Goal: Find contact information: Find contact information

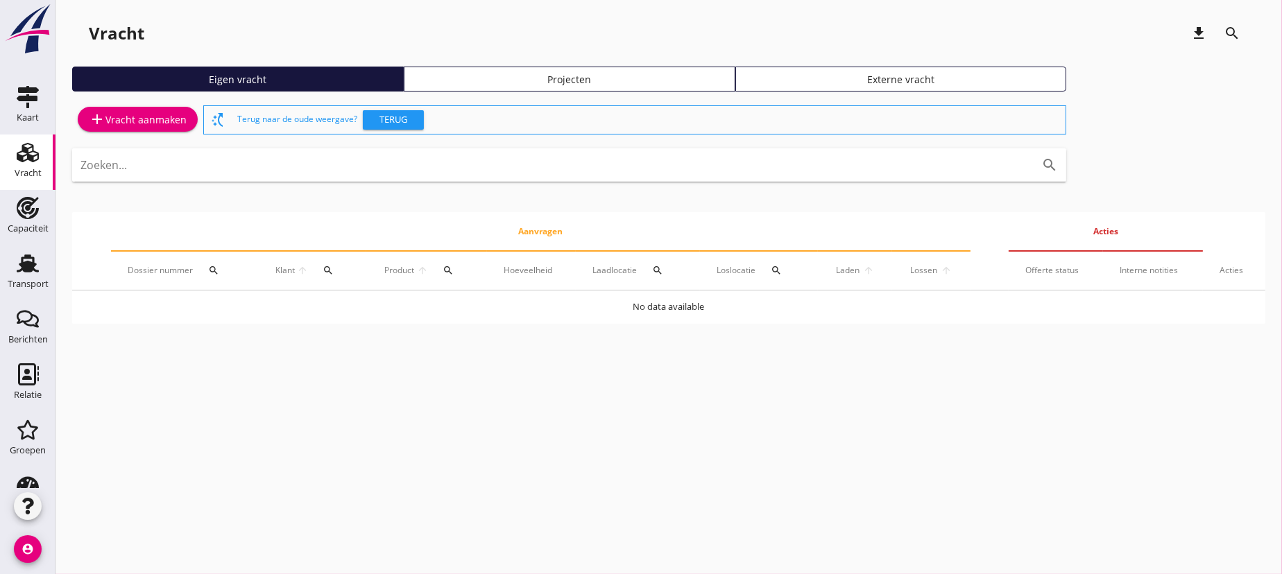
click at [502, 159] on input "Zoeken..." at bounding box center [549, 165] width 938 height 22
type input "d"
click at [23, 367] on icon "Relatie" at bounding box center [28, 374] width 22 height 22
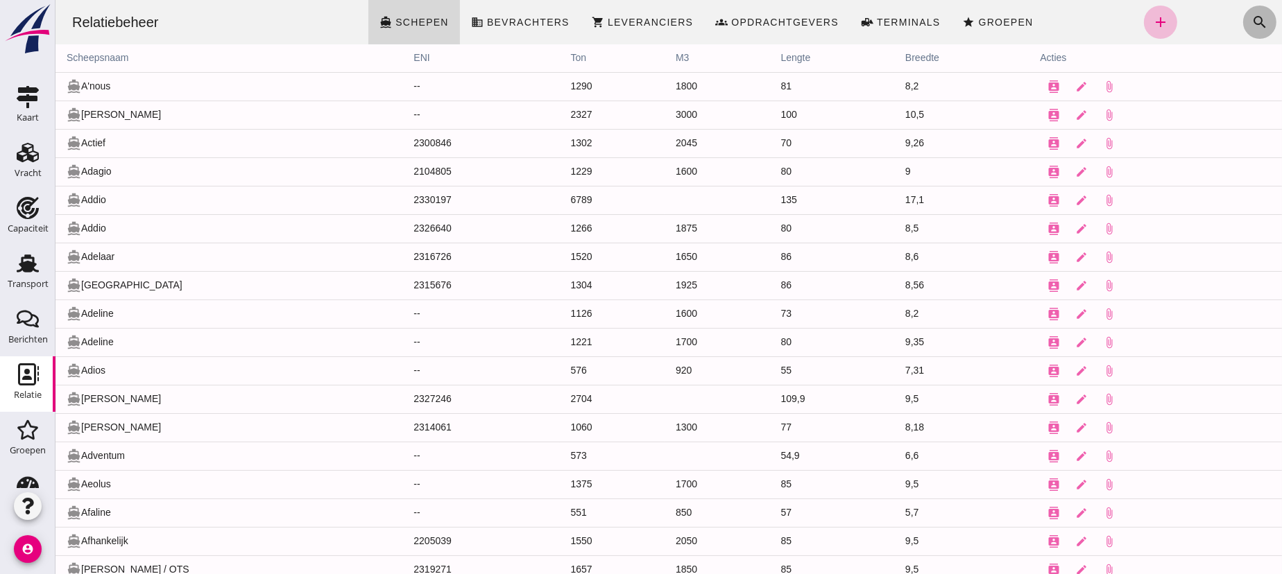
click at [1251, 19] on icon "search" at bounding box center [1259, 22] width 17 height 17
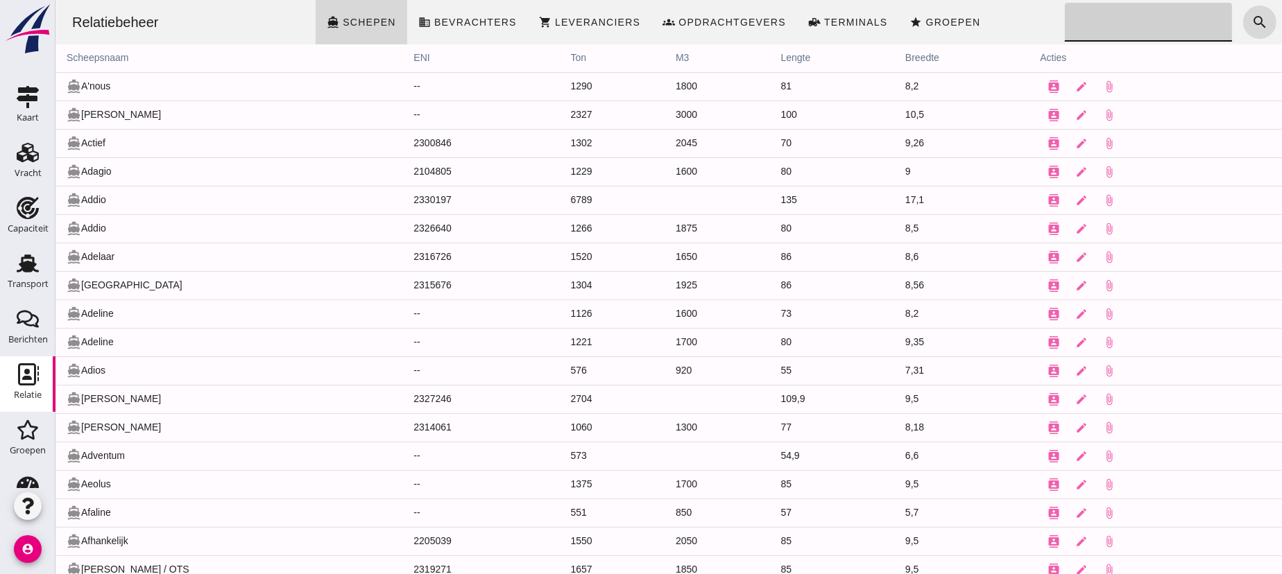
click input "Zoeken..."
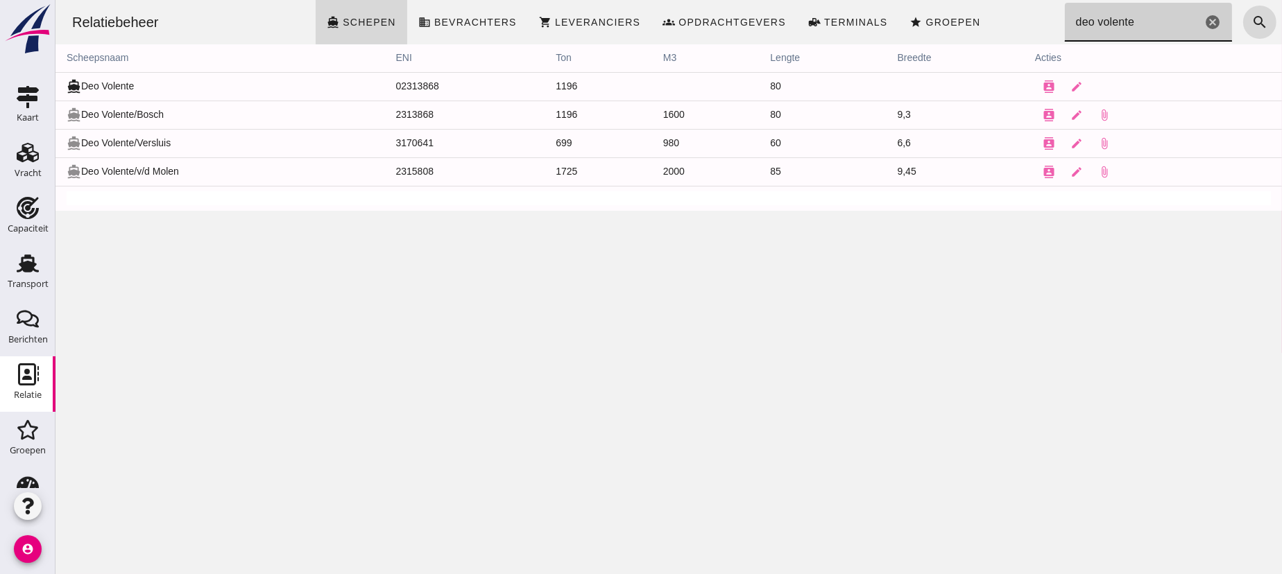
type input "deo volente"
click at [175, 172] on td "directions_boat Deo Volente/v/d Molen" at bounding box center [219, 171] width 329 height 28
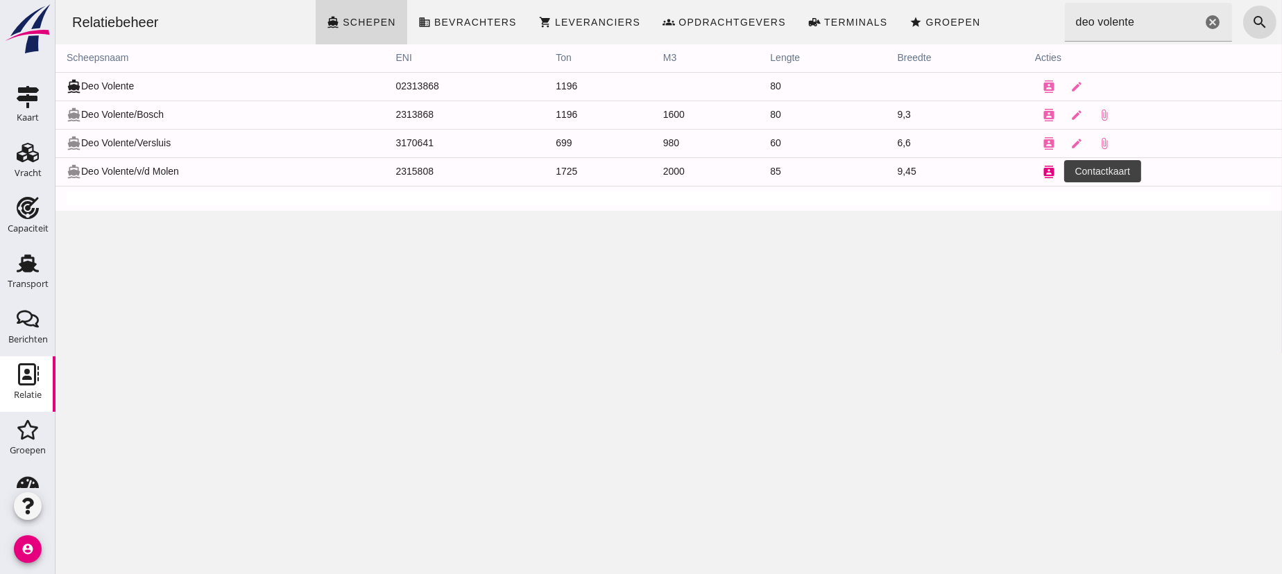
click at [1043, 170] on icon "contacts" at bounding box center [1048, 172] width 12 height 12
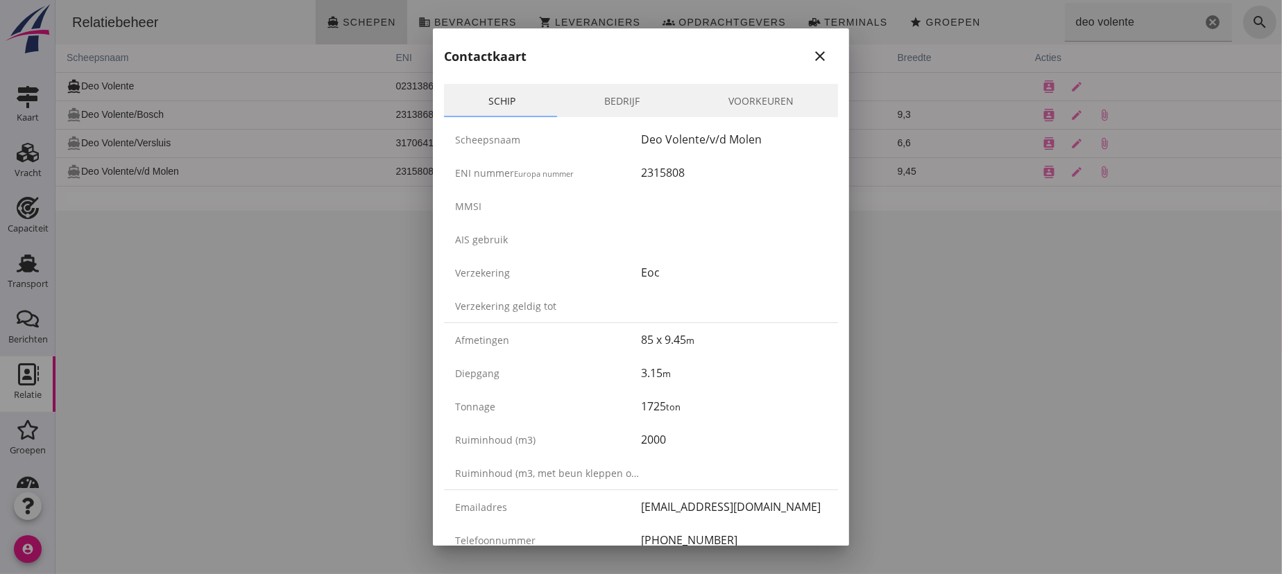
click at [613, 97] on link "Bedrijf" at bounding box center [622, 100] width 124 height 33
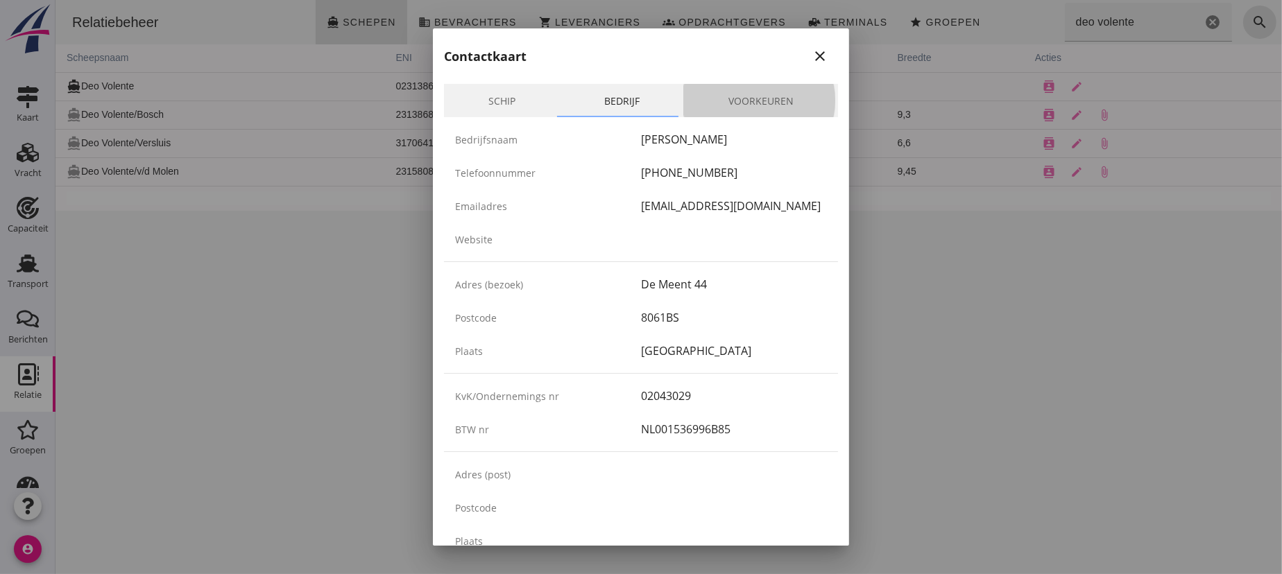
click at [752, 98] on link "Voorkeuren" at bounding box center [761, 100] width 154 height 33
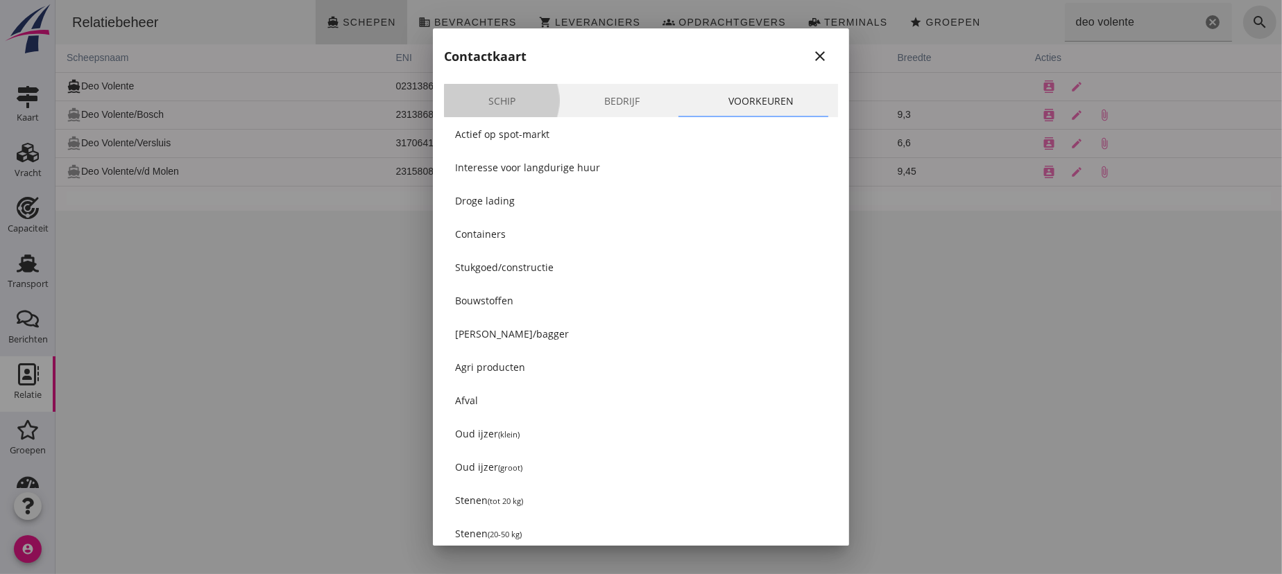
click at [488, 103] on link "Schip" at bounding box center [502, 100] width 116 height 33
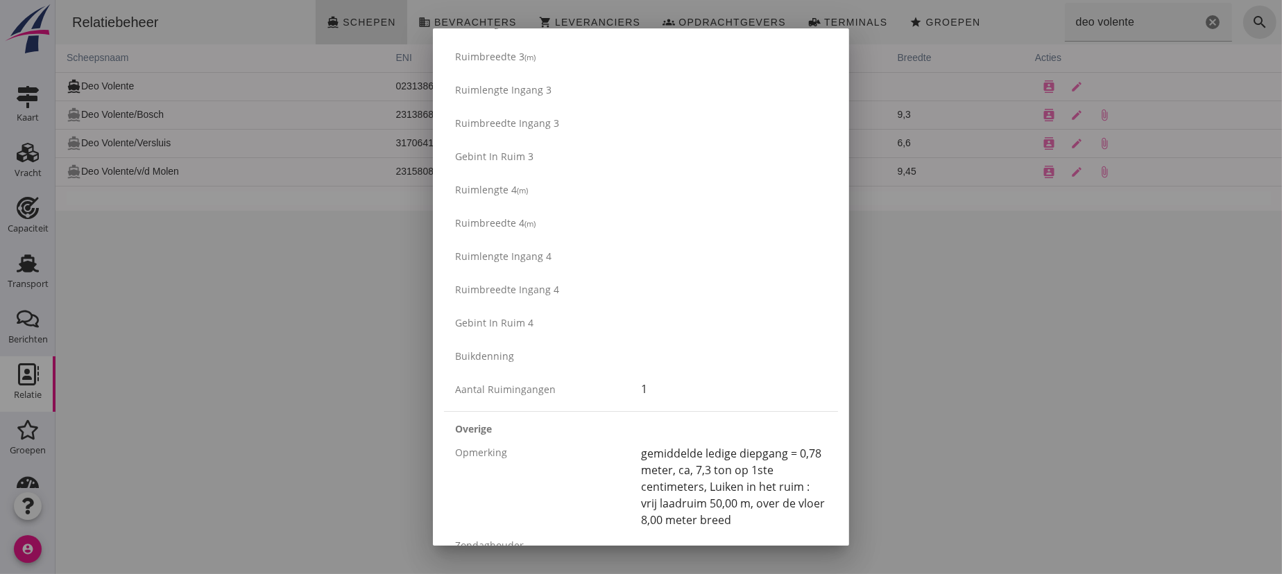
scroll to position [1550, 0]
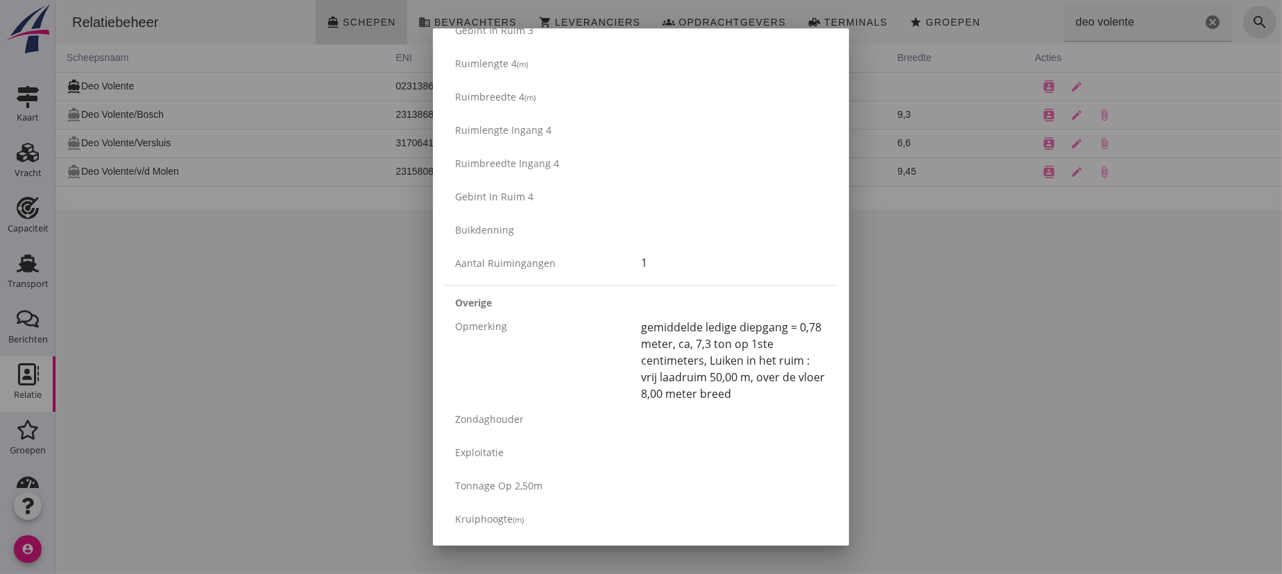
click at [1023, 428] on div at bounding box center [641, 287] width 1282 height 574
